Goal: Browse casually

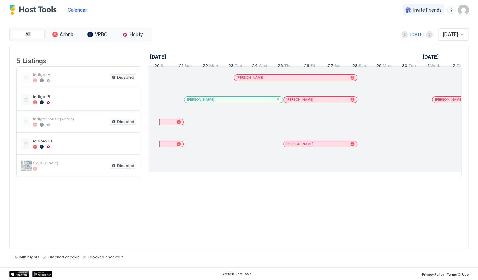
scroll to position [0, 372]
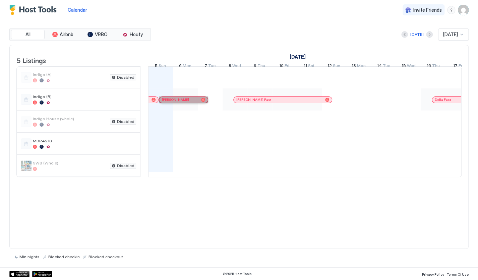
click at [192, 102] on div "[PERSON_NAME]" at bounding box center [180, 99] width 37 height 4
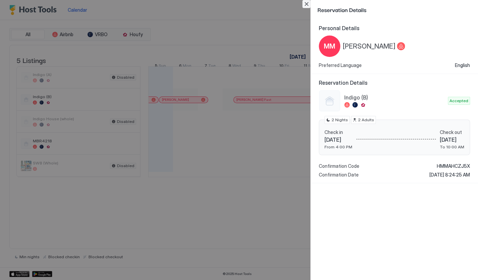
click at [305, 1] on button "Close" at bounding box center [306, 4] width 8 height 8
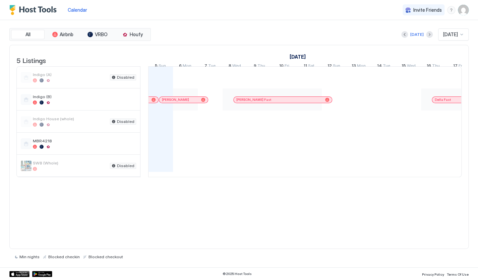
click at [266, 102] on div "[PERSON_NAME] Fast" at bounding box center [279, 99] width 86 height 4
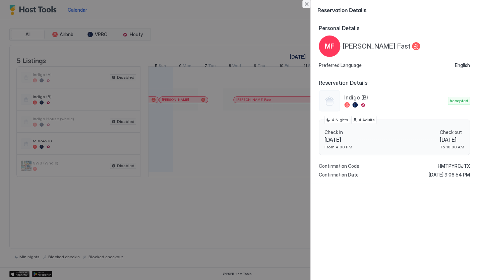
click at [308, 3] on button "Close" at bounding box center [306, 4] width 8 height 8
